Goal: Obtain resource: Obtain resource

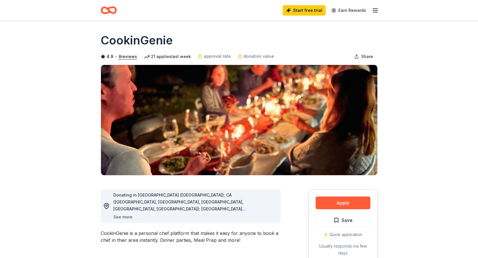
click at [118, 214] on button "See more" at bounding box center [122, 216] width 19 height 7
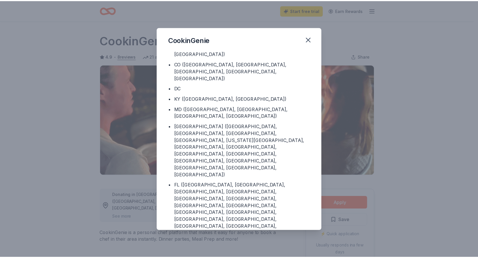
scroll to position [34, 0]
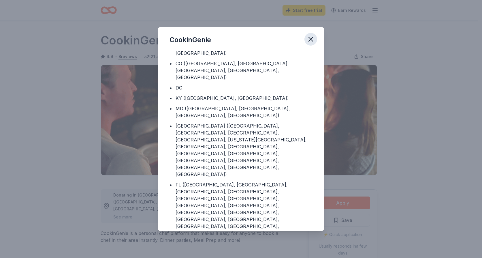
click at [310, 37] on icon "button" at bounding box center [311, 39] width 8 height 8
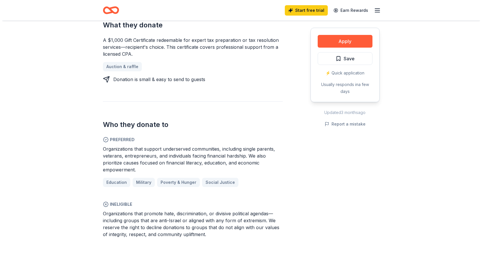
scroll to position [259, 0]
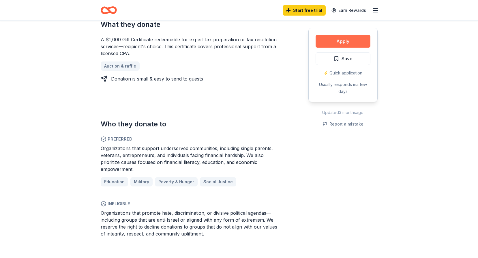
click at [337, 40] on button "Apply" at bounding box center [342, 41] width 55 height 13
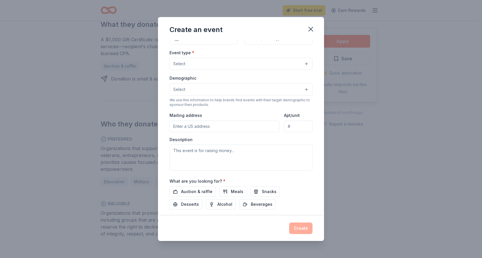
scroll to position [43, 0]
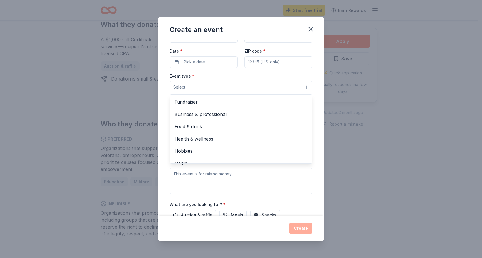
click at [282, 87] on button "Select" at bounding box center [240, 87] width 143 height 12
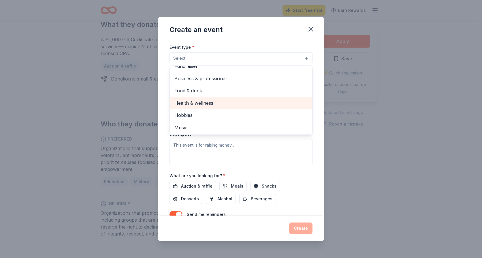
scroll to position [0, 0]
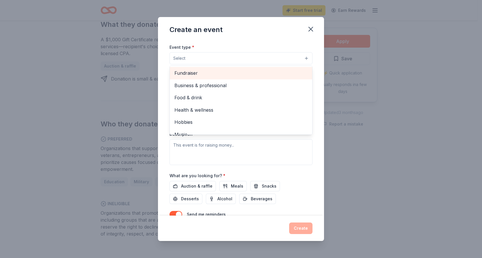
click at [275, 76] on span "Fundraiser" at bounding box center [240, 72] width 133 height 7
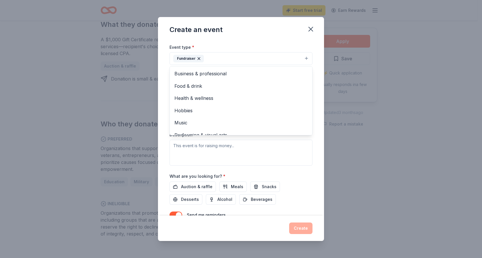
click at [279, 37] on div "Create an event Event name * 0 /100 Event website Attendance * Date * Pick a da…" at bounding box center [241, 129] width 166 height 224
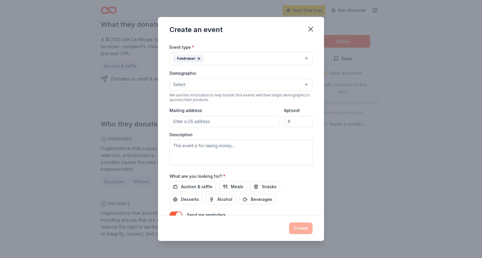
click at [269, 91] on div "Demographic Select We use this information to help brands find events with thei…" at bounding box center [240, 85] width 143 height 33
click at [269, 87] on button "Select" at bounding box center [240, 84] width 143 height 12
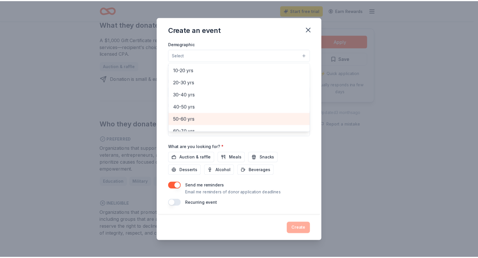
scroll to position [6, 0]
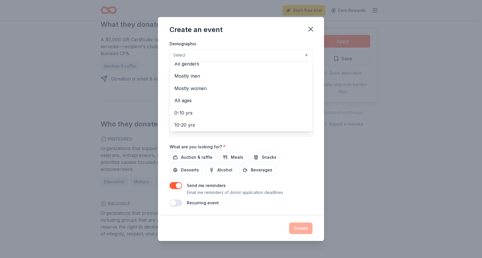
click at [271, 30] on div "Create an event Event name * 0 /100 Event website Attendance * Date * Pick a da…" at bounding box center [241, 129] width 166 height 224
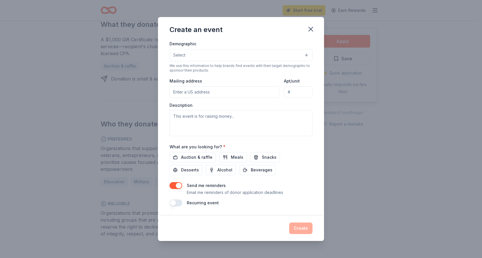
drag, startPoint x: 310, startPoint y: 28, endPoint x: 273, endPoint y: 22, distance: 37.3
click at [309, 29] on icon "button" at bounding box center [311, 29] width 8 height 8
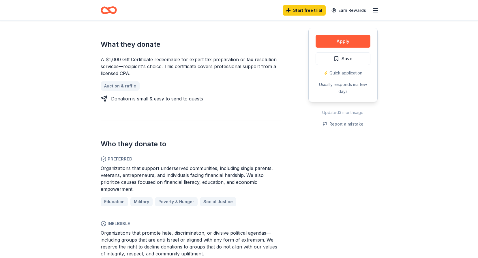
scroll to position [231, 0]
